Goal: Navigation & Orientation: Find specific page/section

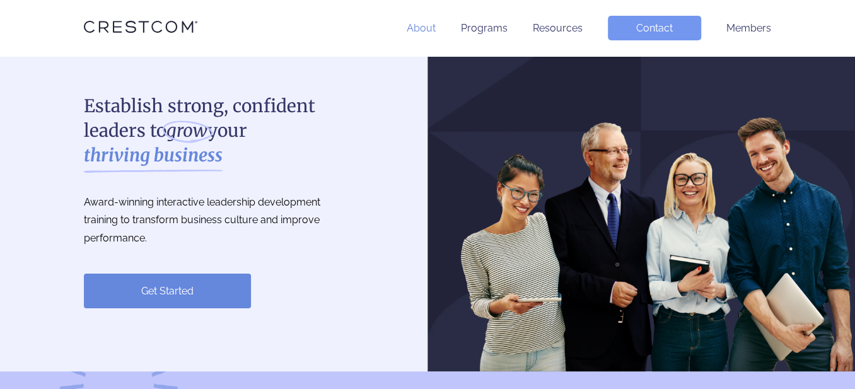
click at [424, 25] on link "About" at bounding box center [420, 28] width 29 height 12
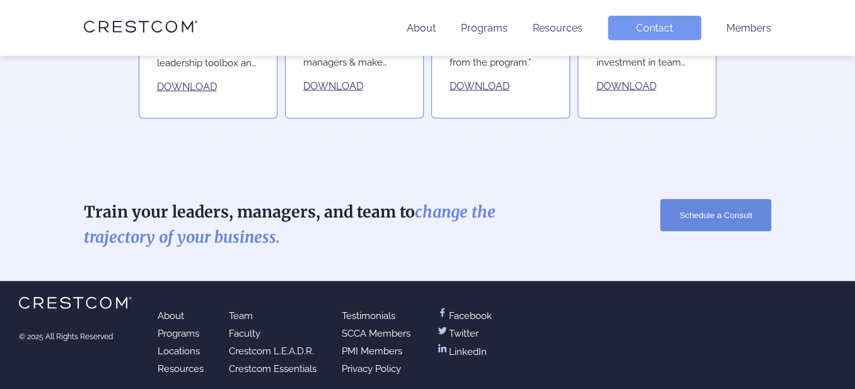
scroll to position [2043, 0]
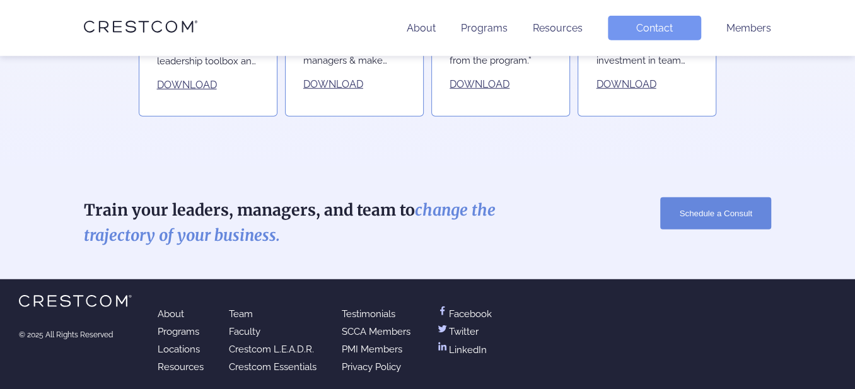
click at [241, 313] on link "Team" at bounding box center [241, 313] width 24 height 11
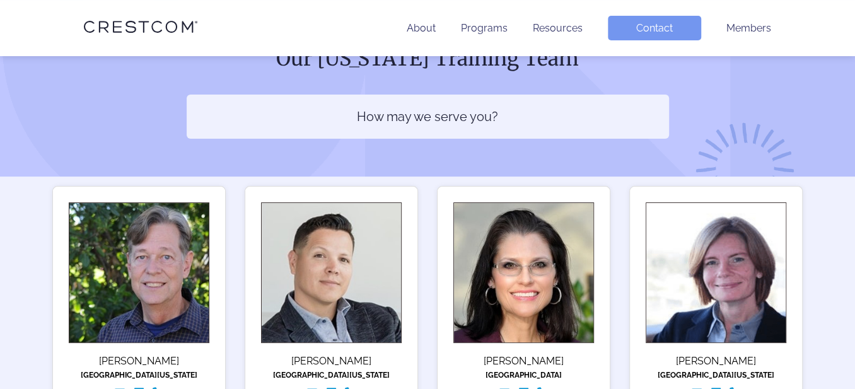
scroll to position [109, 0]
